Goal: Information Seeking & Learning: Learn about a topic

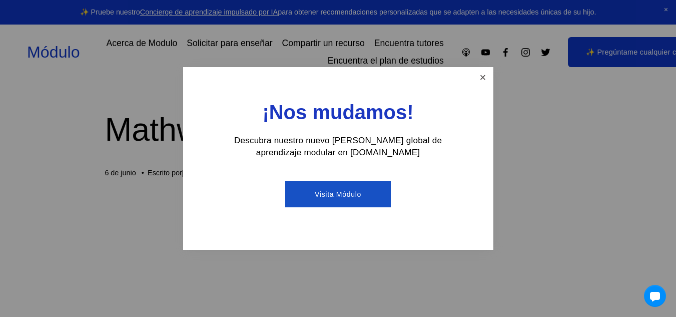
click at [482, 78] on link "Cerca" at bounding box center [483, 78] width 18 height 18
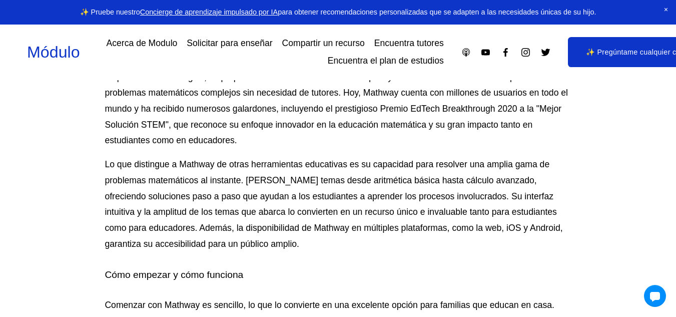
scroll to position [457, 0]
